Goal: Transaction & Acquisition: Download file/media

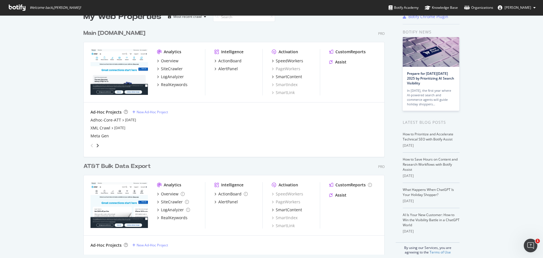
scroll to position [19, 0]
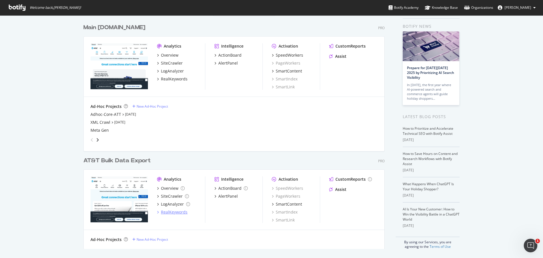
click at [175, 212] on div "RealKeywords" at bounding box center [174, 212] width 27 height 6
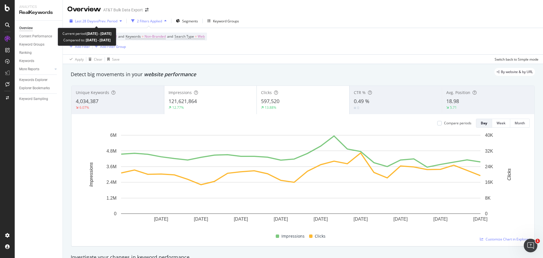
click at [108, 22] on span "vs Prev. Period" at bounding box center [106, 21] width 22 height 5
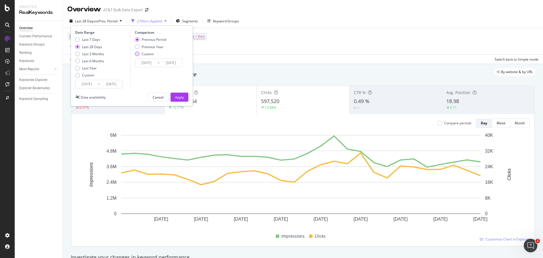
click at [141, 53] on div "Custom" at bounding box center [150, 53] width 31 height 5
click at [83, 84] on input "[DATE]" at bounding box center [87, 84] width 23 height 8
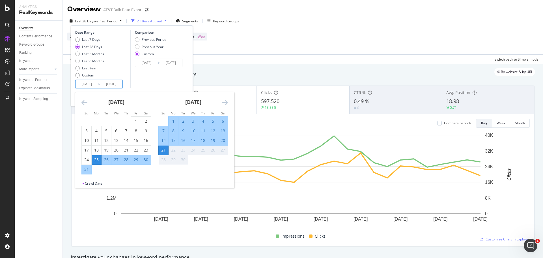
click at [88, 85] on input "[DATE]" at bounding box center [87, 84] width 23 height 8
click at [193, 133] on div "10" at bounding box center [193, 131] width 10 height 6
type input "[DATE]"
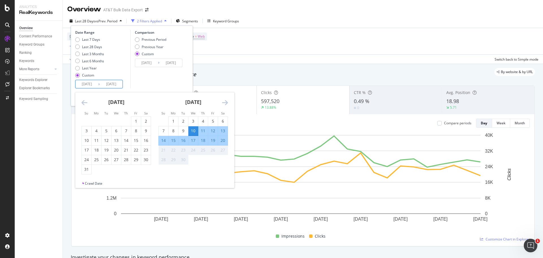
click at [162, 150] on div "21" at bounding box center [164, 150] width 10 height 6
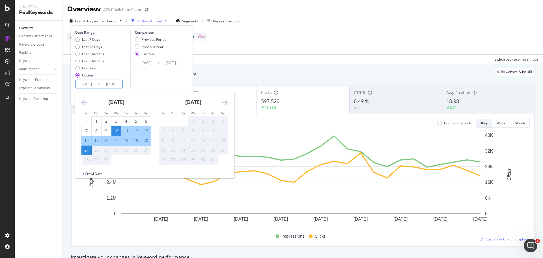
click at [115, 85] on input "[DATE]" at bounding box center [111, 84] width 23 height 8
click at [87, 150] on div "21" at bounding box center [87, 150] width 10 height 6
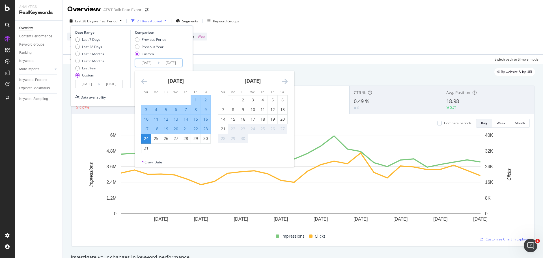
click at [149, 63] on input "[DATE]" at bounding box center [146, 63] width 23 height 8
click at [145, 83] on icon "Move backward to switch to the previous month." at bounding box center [144, 81] width 6 height 7
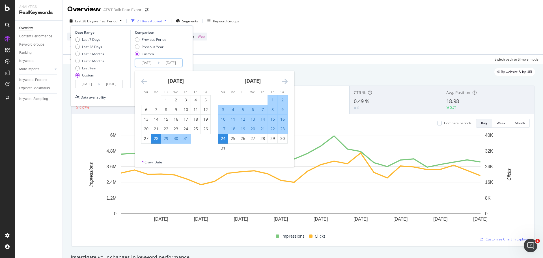
click at [145, 83] on icon "Move backward to switch to the previous month." at bounding box center [144, 81] width 6 height 7
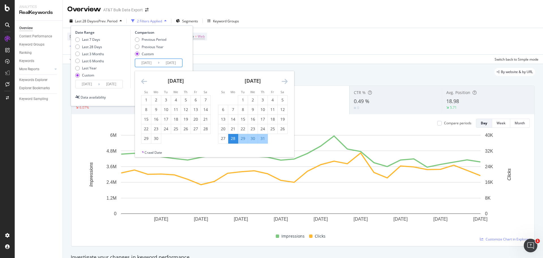
click at [145, 83] on icon "Move backward to switch to the previous month." at bounding box center [144, 81] width 6 height 7
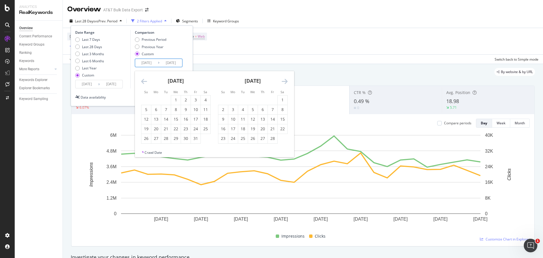
click at [145, 83] on icon "Move backward to switch to the previous month." at bounding box center [144, 81] width 6 height 7
click at [173, 110] on div "11" at bounding box center [176, 110] width 10 height 6
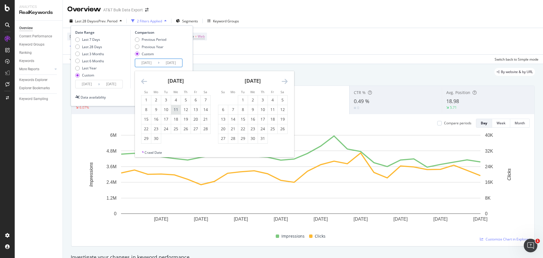
type input "[DATE]"
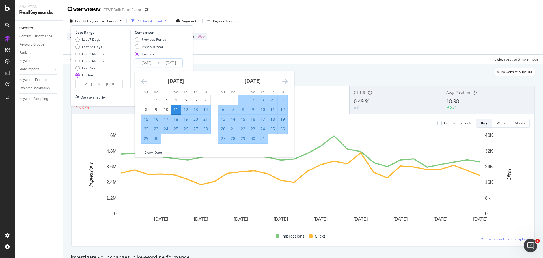
click at [147, 129] on div "22" at bounding box center [146, 129] width 10 height 6
type input "[DATE]"
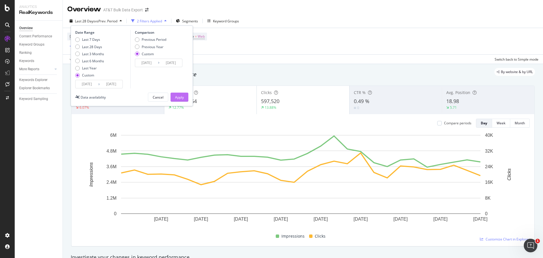
click at [178, 98] on div "Apply" at bounding box center [179, 97] width 9 height 5
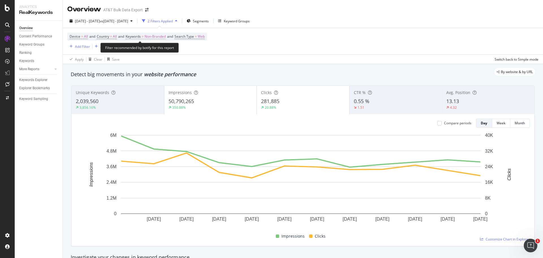
click at [138, 37] on span "Keywords" at bounding box center [133, 36] width 15 height 5
click at [140, 63] on div "Cancel" at bounding box center [144, 61] width 11 height 5
click at [173, 22] on div "2 Filters Applied" at bounding box center [160, 21] width 25 height 5
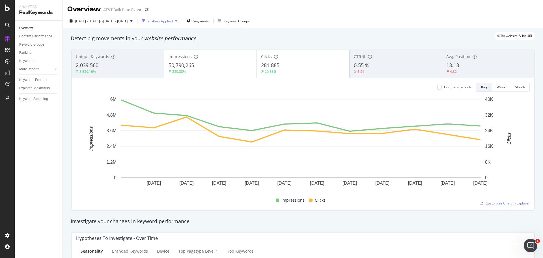
click at [173, 22] on div "2 Filters Applied" at bounding box center [160, 21] width 25 height 5
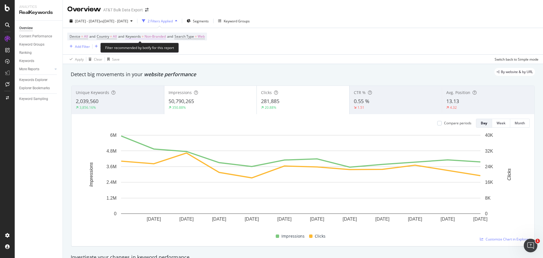
click at [165, 36] on span "Non-Branded" at bounding box center [155, 37] width 21 height 8
click at [155, 51] on span "Non-Branded" at bounding box center [145, 49] width 23 height 5
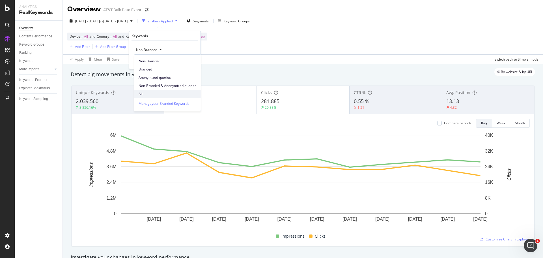
click at [149, 92] on span "All" at bounding box center [168, 93] width 58 height 5
click at [192, 62] on div "Apply" at bounding box center [191, 61] width 9 height 5
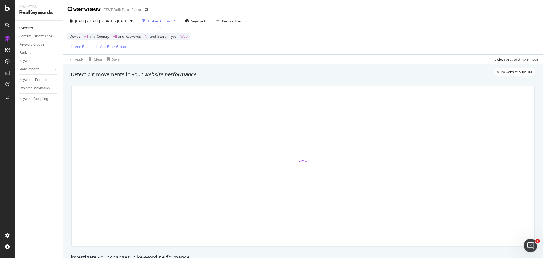
click at [82, 47] on div "Add Filter" at bounding box center [82, 46] width 15 height 5
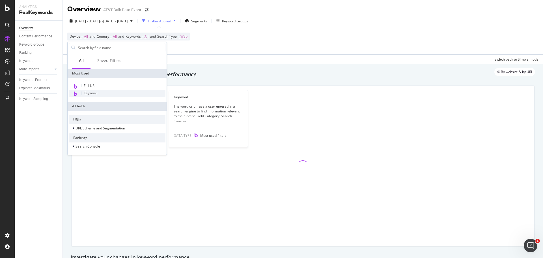
click at [104, 93] on div "Keyword" at bounding box center [117, 93] width 97 height 7
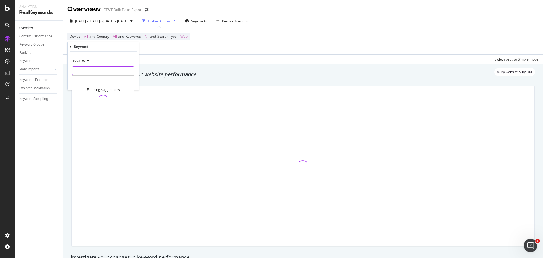
click at [100, 72] on input "text" at bounding box center [103, 70] width 62 height 9
click at [85, 60] on icon at bounding box center [87, 60] width 4 height 3
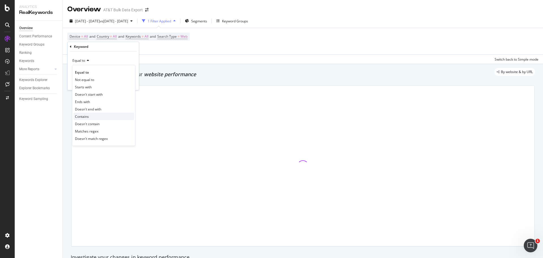
click at [92, 118] on div "Contains" at bounding box center [104, 116] width 61 height 7
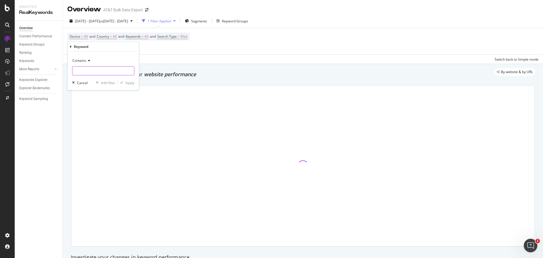
click at [103, 71] on input "text" at bounding box center [103, 70] width 62 height 9
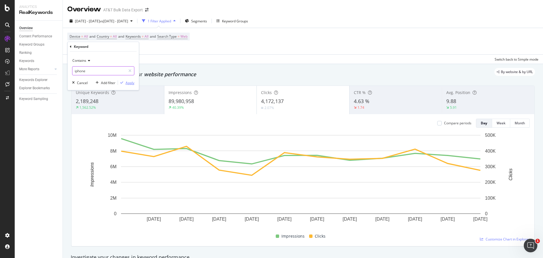
type input "iphone"
click at [128, 82] on div "Apply" at bounding box center [130, 82] width 9 height 5
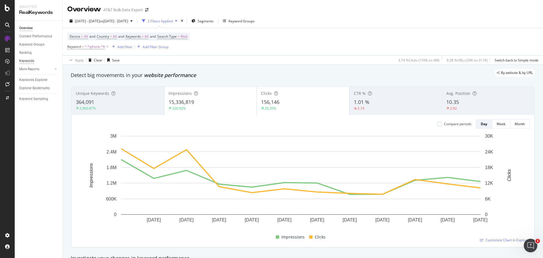
click at [20, 63] on div "Keywords" at bounding box center [26, 61] width 15 height 6
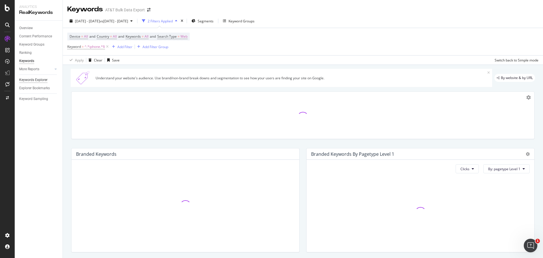
click at [28, 79] on div "Keywords Explorer" at bounding box center [33, 80] width 28 height 6
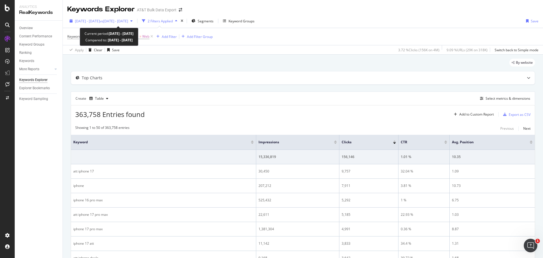
click at [128, 21] on span "vs [DATE] - [DATE]" at bounding box center [114, 21] width 28 height 5
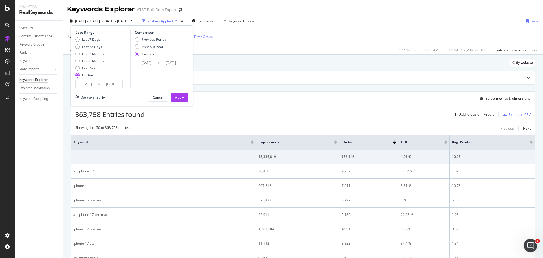
click at [319, 27] on div "[DATE] - [DATE] vs [DATE] - [DATE] 2 Filters Applied Segments Keyword Groups Da…" at bounding box center [303, 21] width 480 height 11
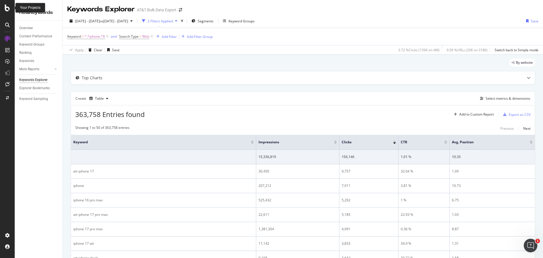
click at [6, 7] on icon at bounding box center [7, 8] width 5 height 7
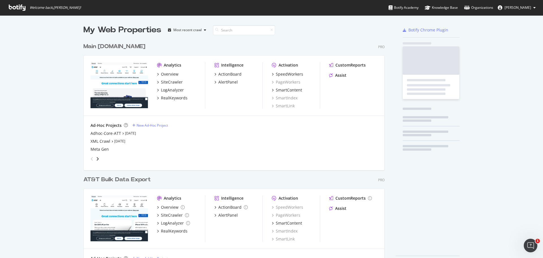
scroll to position [254, 535]
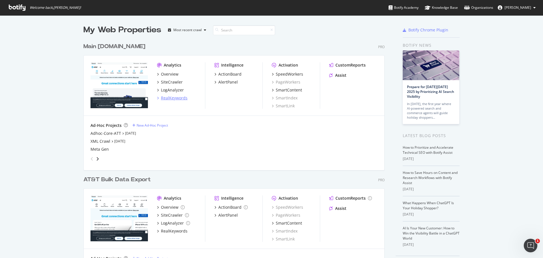
click at [171, 98] on div "RealKeywords" at bounding box center [174, 98] width 27 height 6
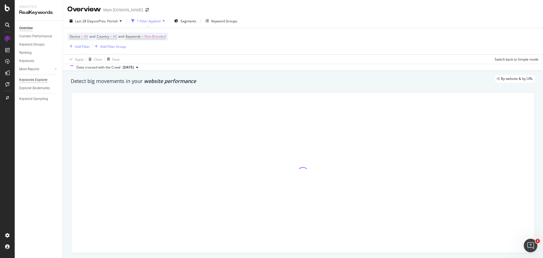
click at [29, 78] on div "Keywords Explorer" at bounding box center [33, 80] width 28 height 6
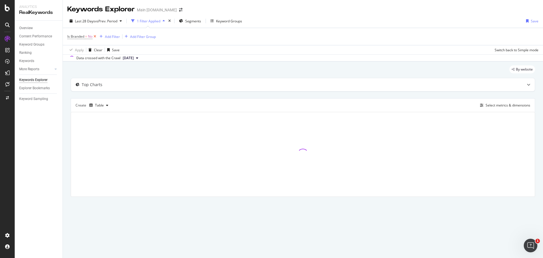
click at [95, 35] on icon at bounding box center [95, 37] width 5 height 6
click at [88, 37] on div "Add Filter" at bounding box center [82, 36] width 15 height 5
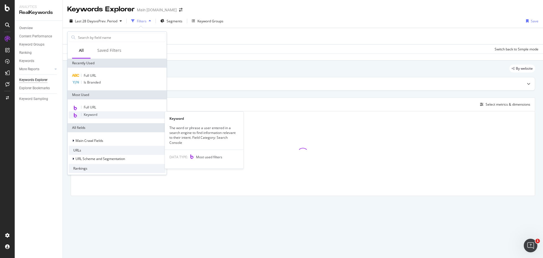
click at [92, 112] on span "Keyword" at bounding box center [91, 114] width 14 height 5
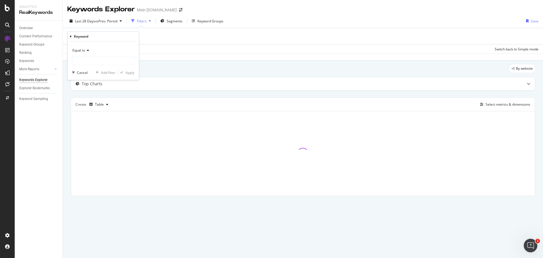
click at [89, 50] on icon at bounding box center [87, 50] width 4 height 3
drag, startPoint x: 93, startPoint y: 108, endPoint x: 93, endPoint y: 104, distance: 3.4
click at [93, 108] on div "Contains" at bounding box center [104, 105] width 61 height 7
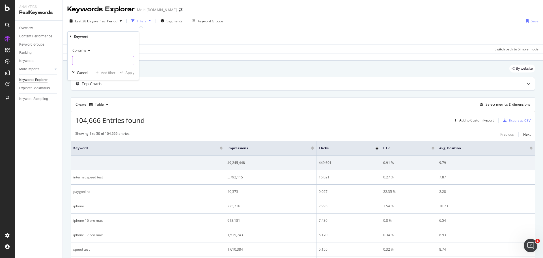
click at [99, 63] on input "text" at bounding box center [103, 60] width 62 height 9
type input "iphone"
click at [132, 73] on div "Apply" at bounding box center [130, 72] width 9 height 5
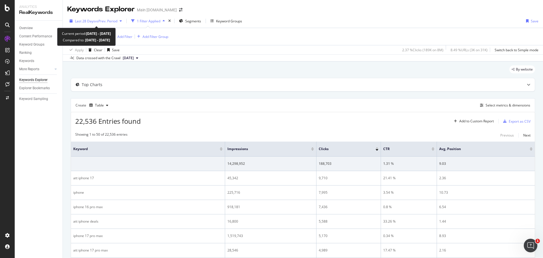
click at [95, 20] on span "vs Prev. Period" at bounding box center [106, 21] width 22 height 5
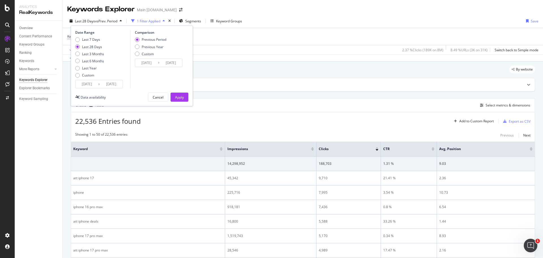
click at [87, 83] on input "[DATE]" at bounding box center [87, 84] width 23 height 8
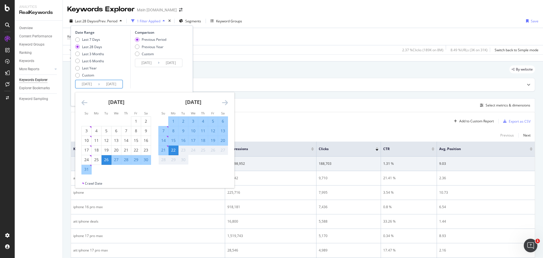
click at [225, 102] on icon "Move forward to switch to the next month." at bounding box center [225, 102] width 6 height 7
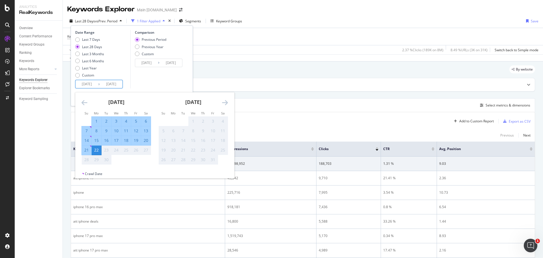
click at [115, 132] on div "10" at bounding box center [116, 131] width 10 height 6
type input "[DATE]"
click at [87, 151] on div "21" at bounding box center [87, 150] width 10 height 6
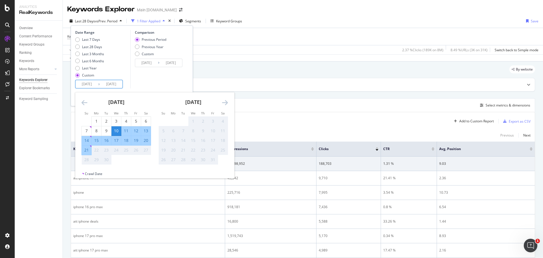
type input "[DATE]"
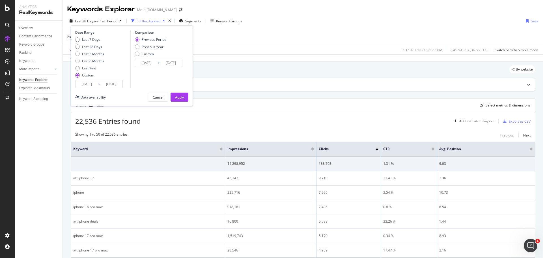
click at [150, 61] on input "[DATE]" at bounding box center [146, 63] width 23 height 8
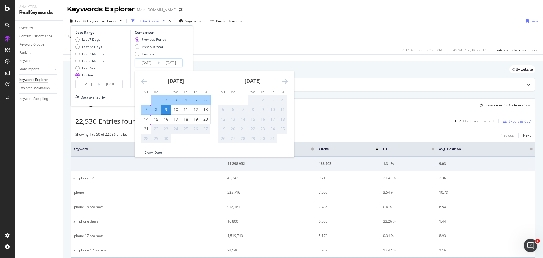
click at [146, 81] on icon "Move backward to switch to the previous month." at bounding box center [144, 81] width 6 height 7
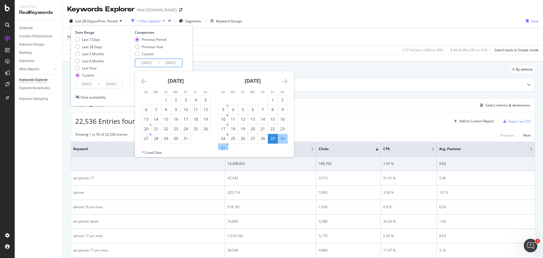
click at [146, 81] on icon "Move backward to switch to the previous month." at bounding box center [144, 81] width 6 height 7
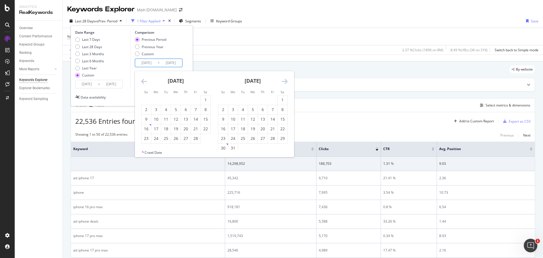
click at [146, 81] on icon "Move backward to switch to the previous month." at bounding box center [144, 81] width 6 height 7
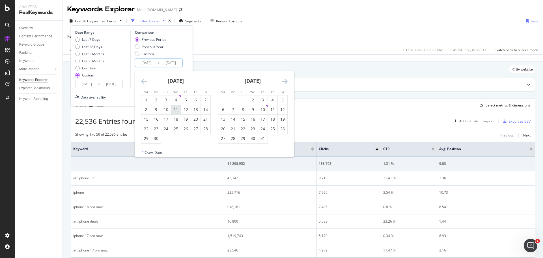
click at [175, 110] on div "11" at bounding box center [176, 110] width 10 height 6
type input "[DATE]"
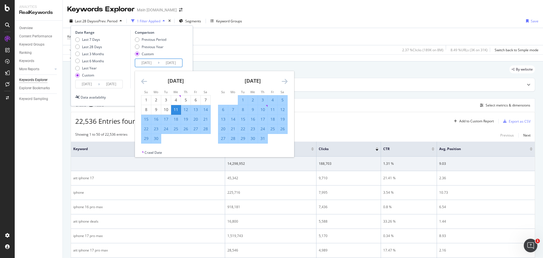
click at [146, 130] on div "22" at bounding box center [146, 129] width 10 height 6
type input "[DATE]"
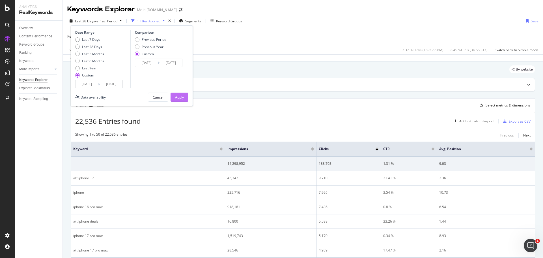
click at [181, 97] on div "Apply" at bounding box center [179, 97] width 9 height 5
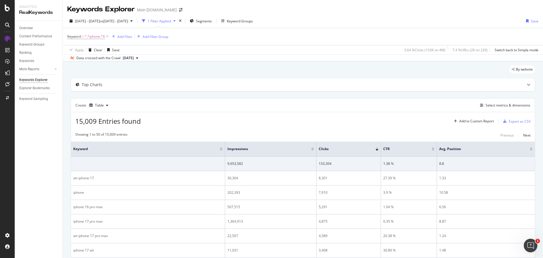
scroll to position [28, 0]
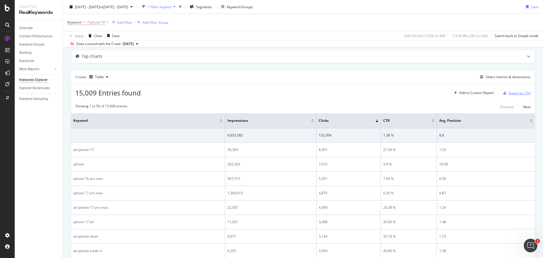
click at [516, 90] on div "Export as CSV" at bounding box center [516, 93] width 30 height 8
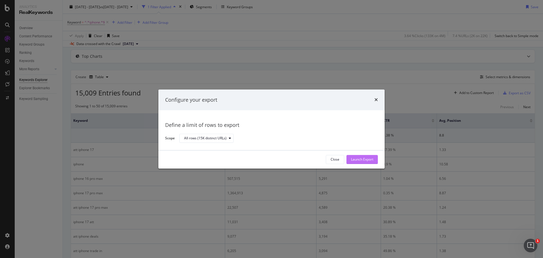
click at [363, 158] on div "Launch Export" at bounding box center [362, 159] width 22 height 5
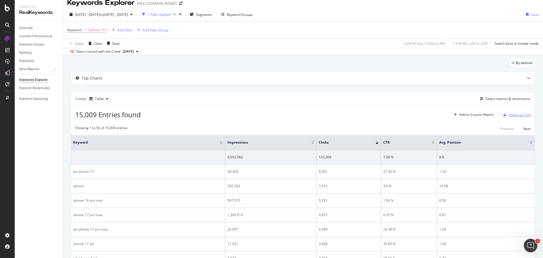
scroll to position [0, 0]
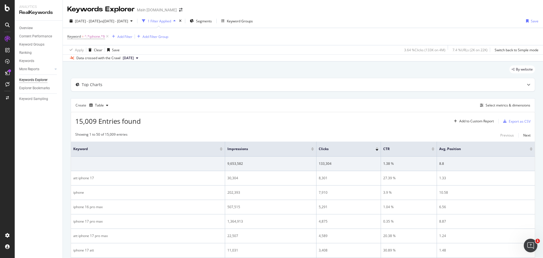
click at [394, 18] on div "[DATE] - [DATE] vs [DATE] - [DATE] 1 Filter Applied Segments Keyword Groups Save" at bounding box center [303, 21] width 480 height 11
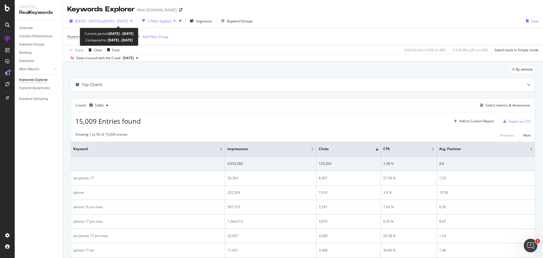
click at [100, 21] on span "[DATE] - [DATE]" at bounding box center [87, 21] width 25 height 5
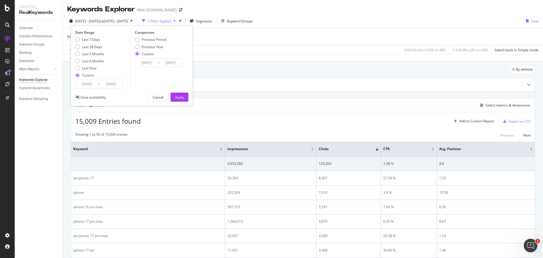
click at [83, 33] on div "Date Range" at bounding box center [102, 32] width 54 height 5
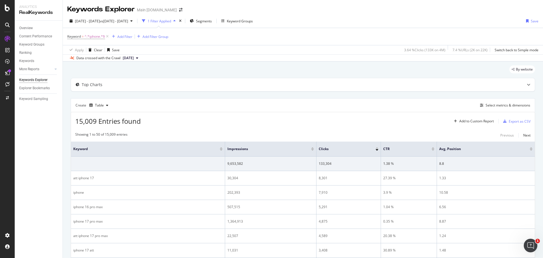
click at [327, 49] on div "Apply Clear Save 3.64 % Clicks ( 133K on 4M ) 7.4 % URLs ( 2K on 22K ) Switch b…" at bounding box center [303, 49] width 480 height 9
click at [207, 91] on div "Top Charts" at bounding box center [303, 84] width 464 height 13
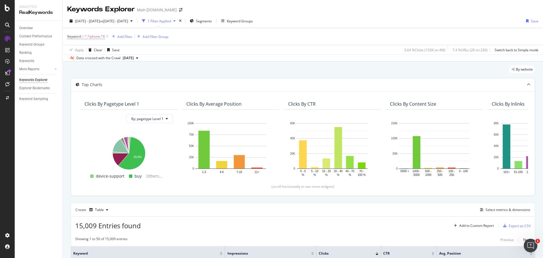
click at [197, 85] on div "Top Charts" at bounding box center [292, 85] width 442 height 6
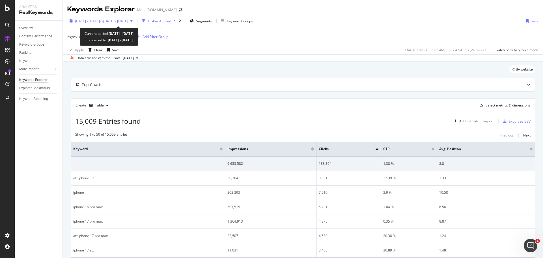
click at [128, 20] on span "vs [DATE] - [DATE]" at bounding box center [114, 21] width 28 height 5
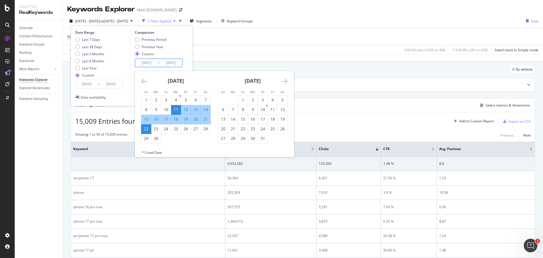
click at [148, 63] on input "[DATE]" at bounding box center [146, 63] width 23 height 8
click at [86, 84] on input "[DATE]" at bounding box center [87, 84] width 23 height 8
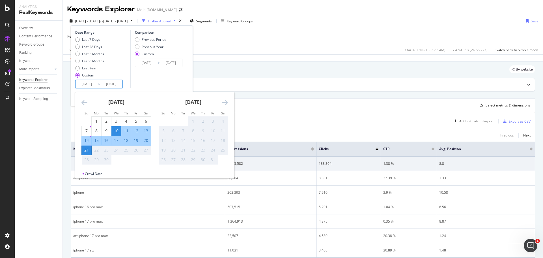
type input "[DATE]"
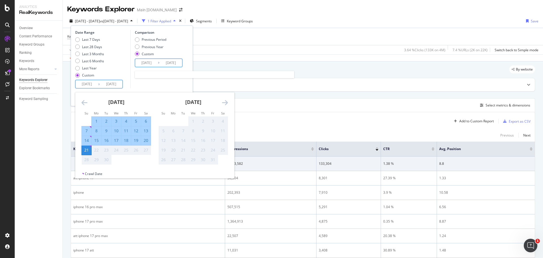
click at [170, 62] on input "[DATE]" at bounding box center [171, 63] width 23 height 8
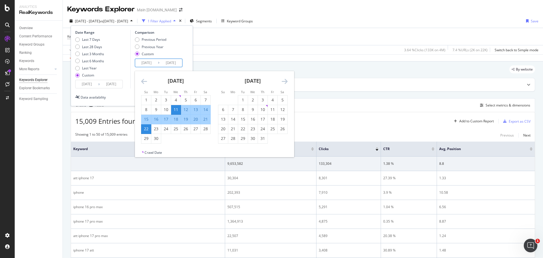
click at [114, 84] on input "[DATE]" at bounding box center [111, 84] width 23 height 8
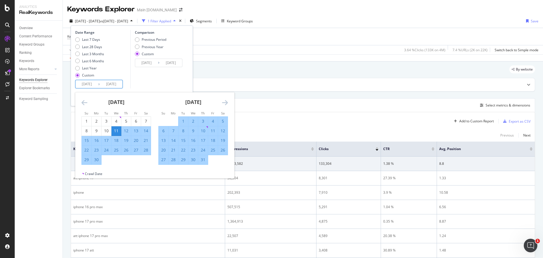
paste input "[DATE]"
paste input "End Date"
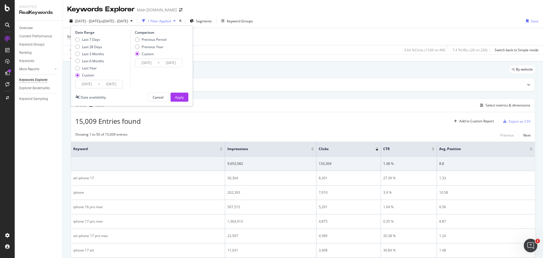
scroll to position [0, 0]
type input "[DATE]"
click at [145, 80] on div "Comparison Previous Period Previous Year Custom [DATE] Navigate forward to inte…" at bounding box center [157, 59] width 54 height 58
click at [181, 97] on div "Apply" at bounding box center [179, 97] width 9 height 5
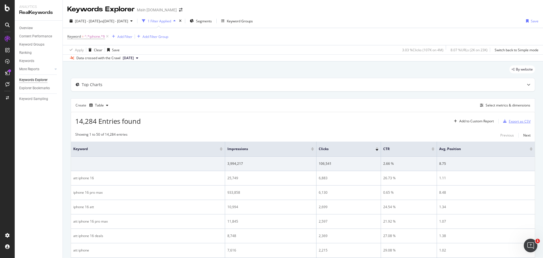
click at [522, 122] on div "Export as CSV" at bounding box center [520, 121] width 22 height 5
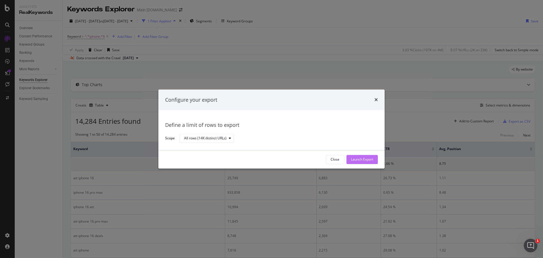
click at [366, 158] on div "Launch Export" at bounding box center [362, 159] width 22 height 5
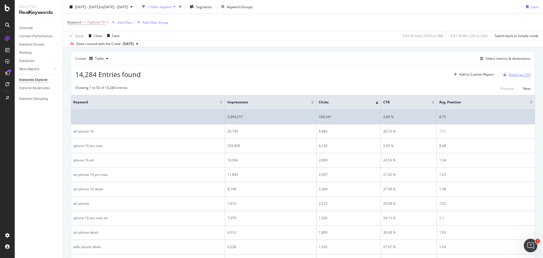
scroll to position [57, 0]
